Goal: Check status

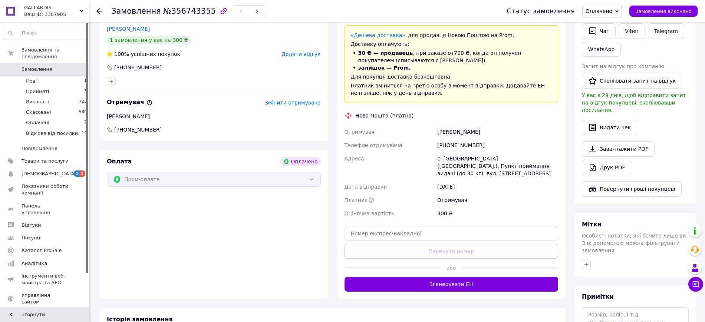
scroll to position [185, 0]
click at [62, 86] on li "Прийняті 3" at bounding box center [45, 91] width 91 height 10
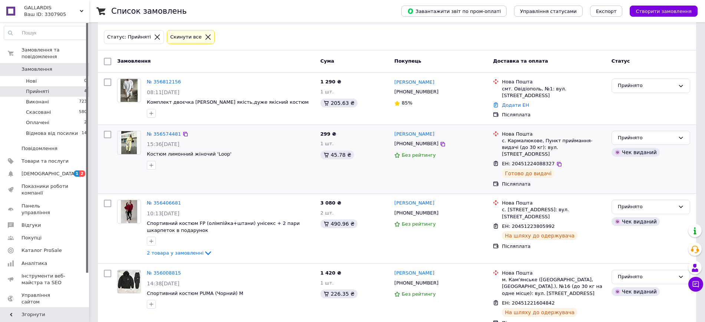
scroll to position [83, 0]
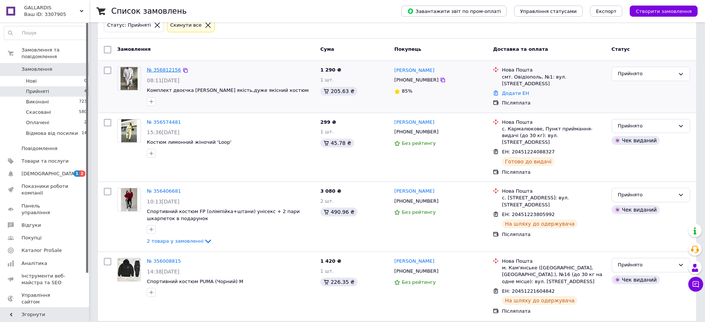
click at [161, 70] on link "№ 356812156" at bounding box center [164, 70] width 34 height 6
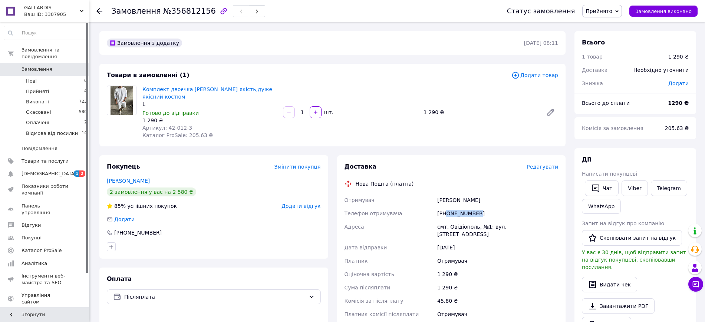
drag, startPoint x: 446, startPoint y: 213, endPoint x: 474, endPoint y: 213, distance: 27.1
click at [474, 213] on div "[PHONE_NUMBER]" at bounding box center [498, 213] width 124 height 13
copy div "0674179592"
drag, startPoint x: 437, startPoint y: 199, endPoint x: 502, endPoint y: 199, distance: 65.3
click at [502, 199] on div "[PERSON_NAME]" at bounding box center [498, 200] width 124 height 13
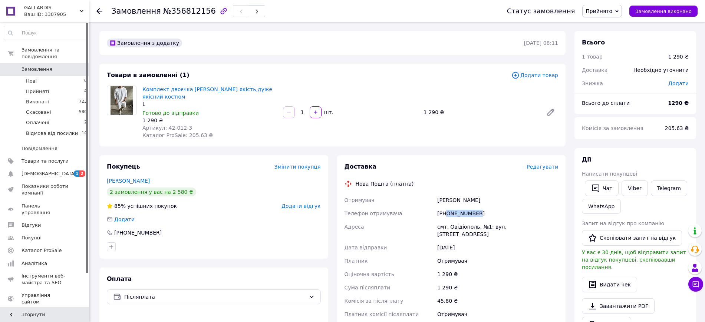
copy div "[PERSON_NAME]"
drag, startPoint x: 447, startPoint y: 227, endPoint x: 474, endPoint y: 224, distance: 27.2
click at [474, 224] on div "смт. Овідіополь, №1: вул. [STREET_ADDRESS]" at bounding box center [498, 230] width 124 height 21
copy div "Овідіополь"
